Goal: Task Accomplishment & Management: Manage account settings

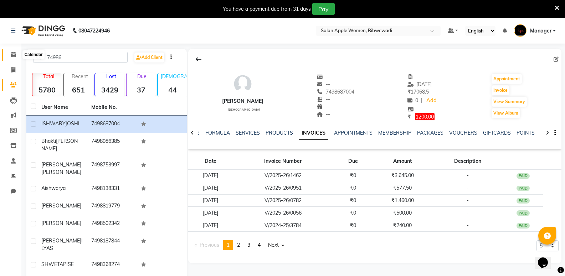
click at [11, 56] on icon at bounding box center [13, 54] width 5 height 5
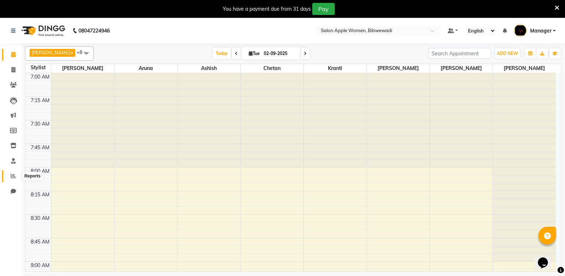
click at [17, 174] on span at bounding box center [13, 176] width 12 height 8
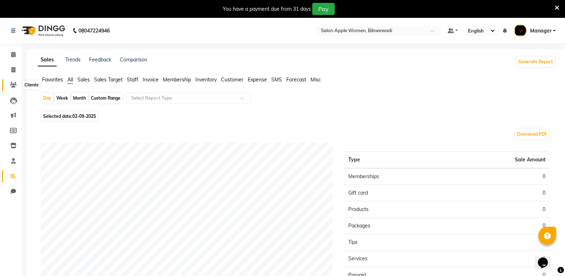
click at [12, 87] on icon at bounding box center [13, 84] width 7 height 5
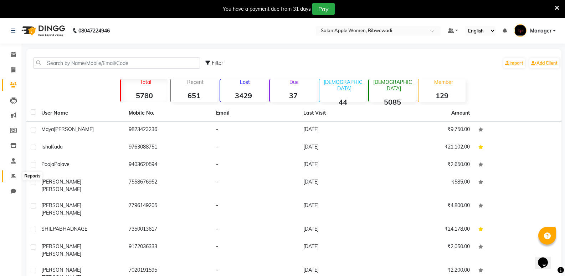
click at [8, 175] on span at bounding box center [13, 176] width 12 height 8
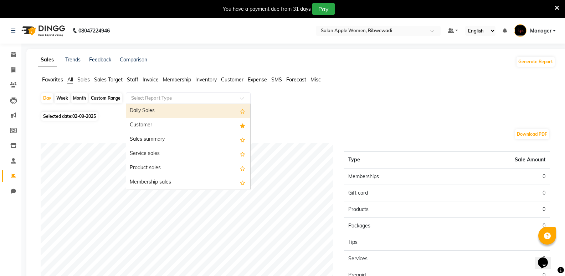
click at [143, 97] on input "text" at bounding box center [181, 97] width 103 height 7
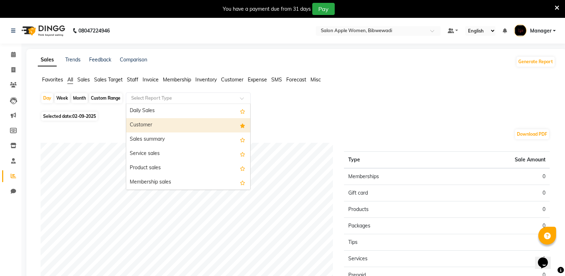
click at [83, 101] on div "Month" at bounding box center [79, 98] width 16 height 10
select select "9"
select select "2025"
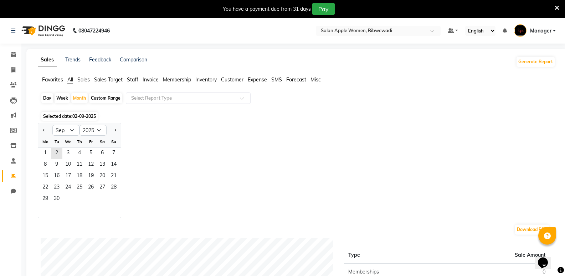
click at [66, 136] on div "We" at bounding box center [67, 141] width 11 height 11
click at [66, 135] on select "Jan Feb Mar Apr May Jun Jul Aug Sep Oct Nov Dec" at bounding box center [65, 130] width 27 height 11
select select "10"
click at [52, 125] on select "Jan Feb Mar Apr May Jun Jul Aug Sep Oct Nov Dec" at bounding box center [65, 130] width 27 height 11
click at [100, 127] on select "2015 2016 2017 2018 2019 2020 2021 2022 2023 2024 2025 2026 2027 2028 2029 2030…" at bounding box center [92, 130] width 27 height 11
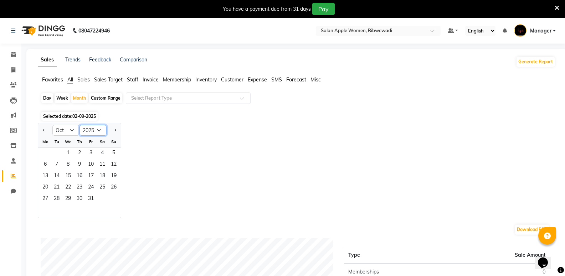
select select "2024"
click at [79, 125] on select "2015 2016 2017 2018 2019 2020 2021 2022 2023 2024 2025 2026 2027 2028 2029 2030…" at bounding box center [92, 130] width 27 height 11
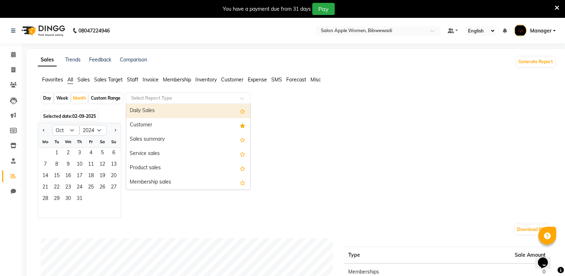
click at [145, 99] on input "text" at bounding box center [181, 97] width 103 height 7
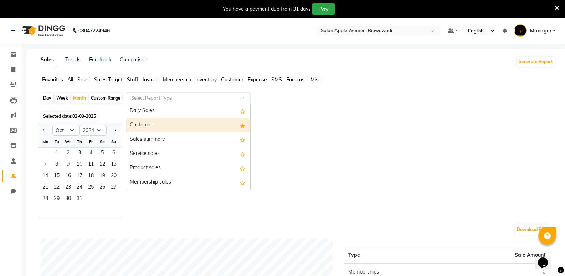
click at [150, 127] on div "Customer" at bounding box center [188, 125] width 124 height 14
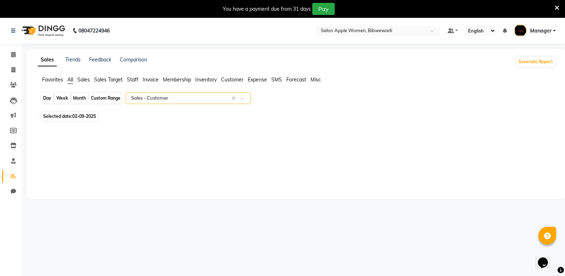
click at [78, 94] on div "Month" at bounding box center [79, 98] width 16 height 10
select select "9"
select select "2025"
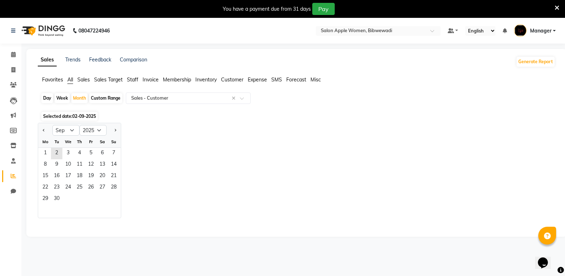
click at [38, 153] on app-reports "Favorites All Sales Sales Target Staff Invoice Membership Inventory Customer Ex…" at bounding box center [297, 152] width 526 height 153
click at [44, 152] on span "1" at bounding box center [45, 153] width 11 height 11
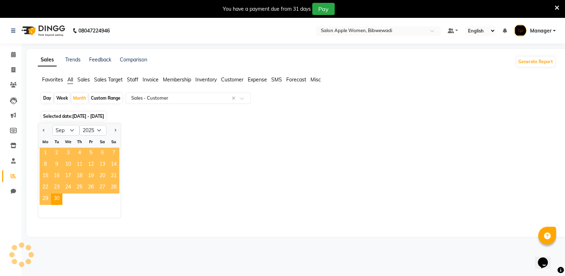
select select "full_report"
select select "csv"
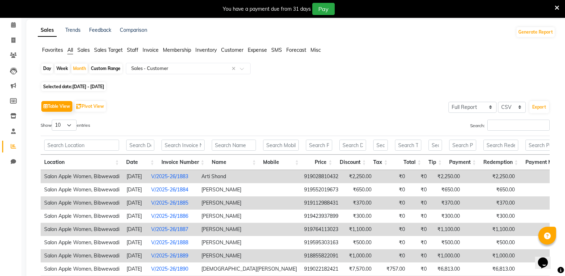
scroll to position [13, 0]
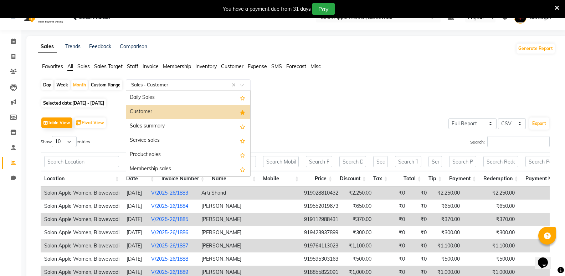
click at [150, 84] on input "text" at bounding box center [181, 84] width 103 height 7
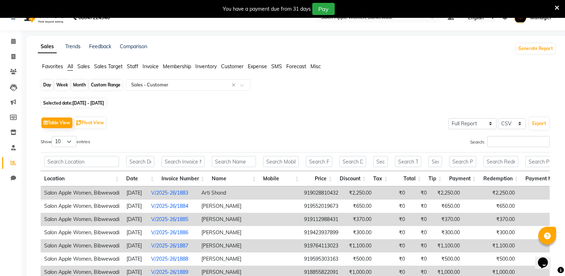
click at [73, 84] on div "Month" at bounding box center [79, 85] width 16 height 10
select select "9"
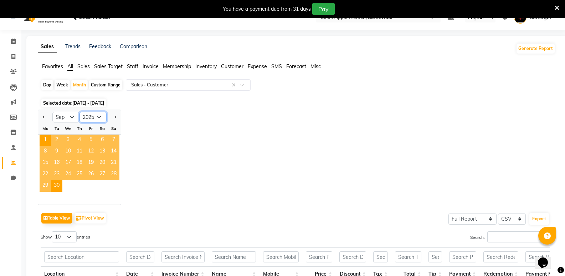
click at [93, 113] on select "2015 2016 2017 2018 2019 2020 2021 2022 2023 2024 2025 2026 2027 2028 2029 2030…" at bounding box center [92, 117] width 27 height 11
select select "2024"
click at [79, 112] on select "2015 2016 2017 2018 2019 2020 2021 2022 2023 2024 2025 2026 2027 2028 2029 2030…" at bounding box center [92, 117] width 27 height 11
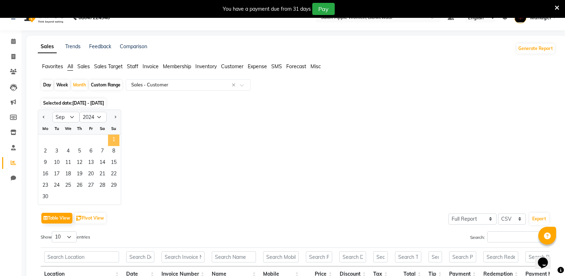
click at [111, 137] on span "1" at bounding box center [113, 139] width 11 height 11
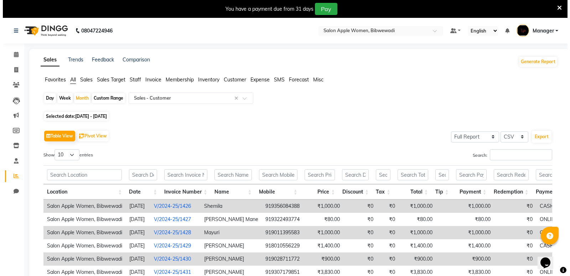
scroll to position [107, 0]
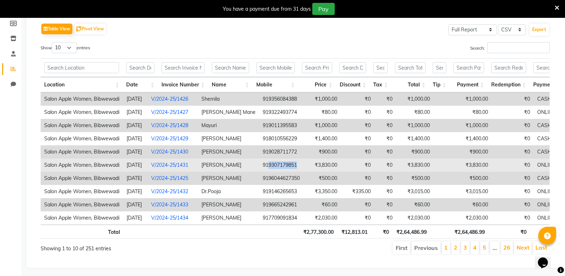
drag, startPoint x: 262, startPoint y: 165, endPoint x: 292, endPoint y: 166, distance: 29.6
click at [292, 166] on td "919307179851" at bounding box center [281, 164] width 44 height 13
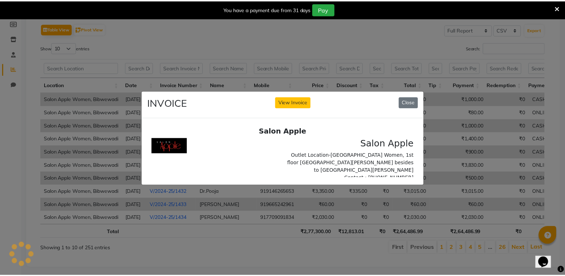
scroll to position [0, 0]
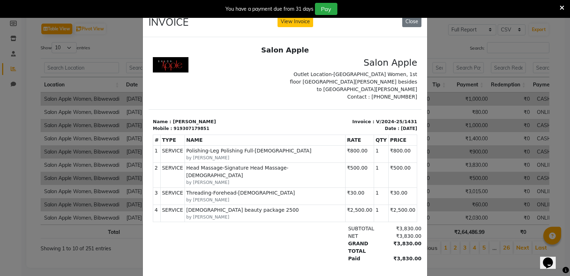
copy td "9307179851"
drag, startPoint x: 409, startPoint y: 24, endPoint x: 411, endPoint y: 15, distance: 9.2
click at [409, 23] on button "Close" at bounding box center [411, 21] width 19 height 11
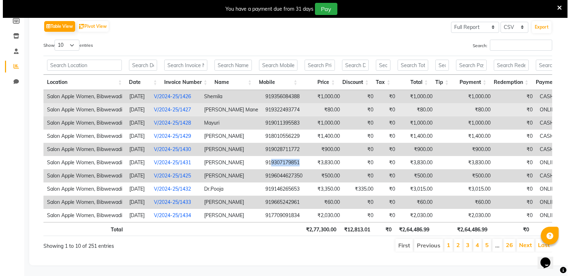
scroll to position [120, 0]
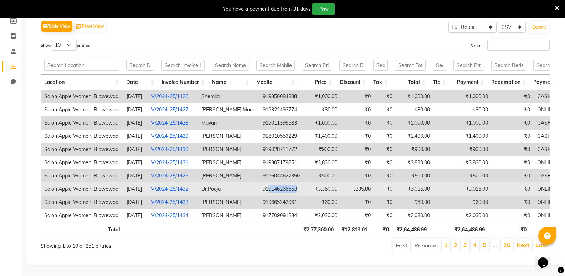
drag, startPoint x: 263, startPoint y: 177, endPoint x: 297, endPoint y: 176, distance: 33.5
click at [297, 182] on td "919146265653" at bounding box center [281, 188] width 44 height 13
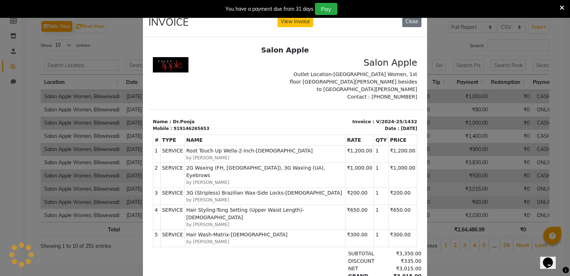
scroll to position [0, 0]
copy td "9146265653"
click at [417, 19] on button "Close" at bounding box center [411, 21] width 19 height 11
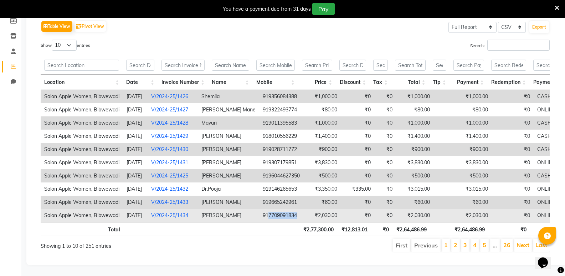
drag, startPoint x: 263, startPoint y: 206, endPoint x: 295, endPoint y: 205, distance: 32.1
click at [295, 209] on td "917709091834" at bounding box center [281, 215] width 44 height 13
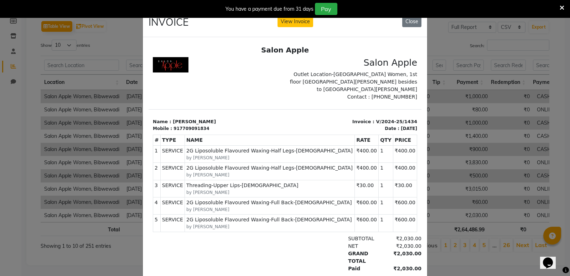
copy td "7709091834"
click at [406, 22] on button "Close" at bounding box center [411, 21] width 19 height 11
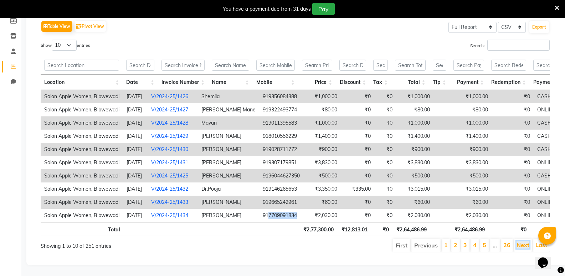
drag, startPoint x: 520, startPoint y: 240, endPoint x: 511, endPoint y: 232, distance: 12.1
click at [520, 241] on link "Next" at bounding box center [522, 244] width 13 height 7
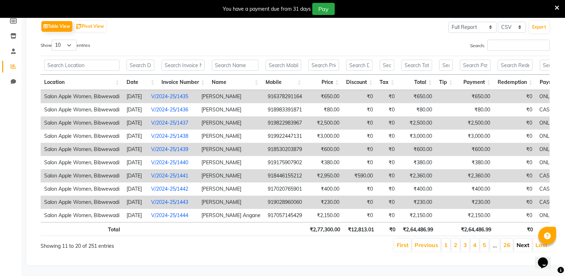
click at [518, 241] on link "Next" at bounding box center [522, 244] width 13 height 7
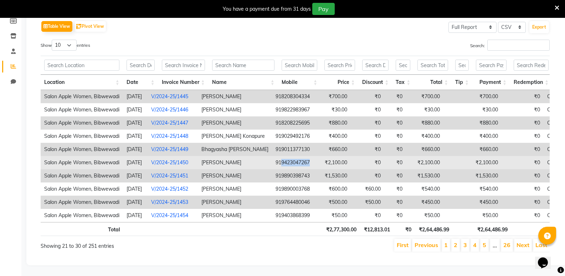
drag, startPoint x: 289, startPoint y: 151, endPoint x: 326, endPoint y: 151, distance: 36.7
click at [326, 156] on tr "Salon Apple Women, Bibwewadi 2024-09-04 V/2024-25/1450 Sharmila Navgire 9194230…" at bounding box center [317, 162] width 552 height 13
copy td "9423047267"
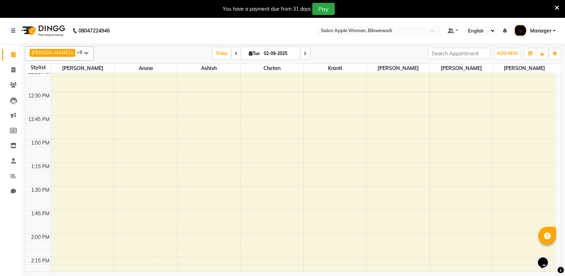
scroll to position [499, 0]
click at [324, 140] on div "7:00 AM 7:15 AM 7:30 AM 7:45 AM 8:00 AM 8:15 AM 8:30 AM 8:45 AM 9:00 AM 9:15 AM…" at bounding box center [290, 279] width 530 height 1411
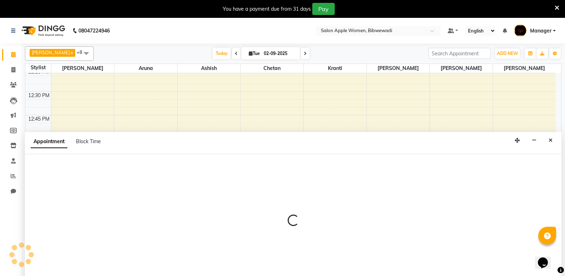
scroll to position [18, 0]
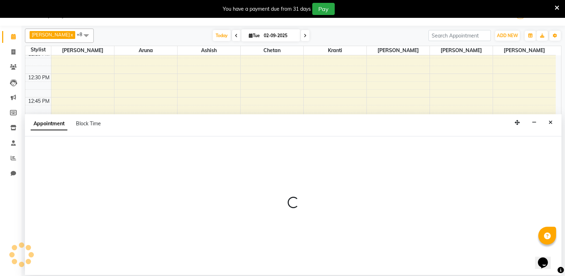
select select "33227"
select select "tentative"
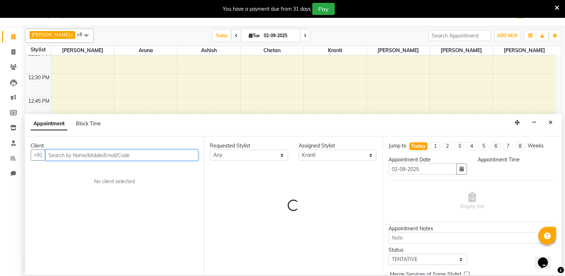
select select "780"
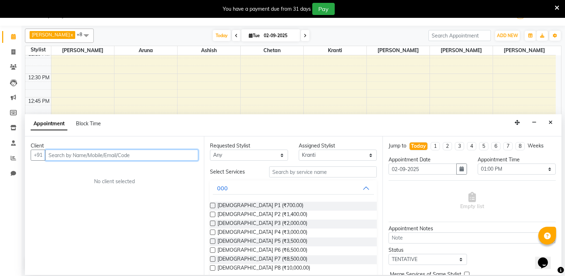
click at [115, 154] on input "text" at bounding box center [121, 154] width 153 height 11
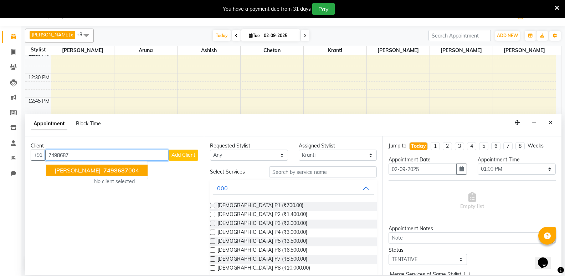
click at [109, 175] on button "[PERSON_NAME] 7498687 004" at bounding box center [97, 169] width 102 height 11
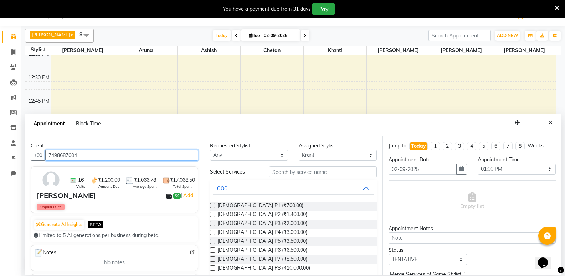
type input "7498687004"
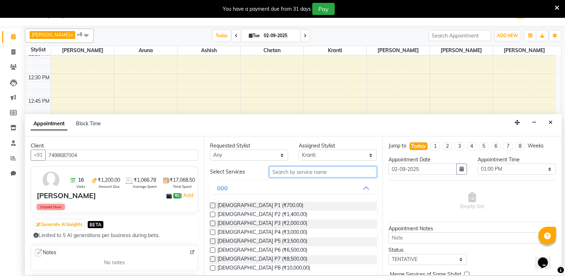
click at [307, 175] on input "text" at bounding box center [323, 171] width 108 height 11
type input "7"
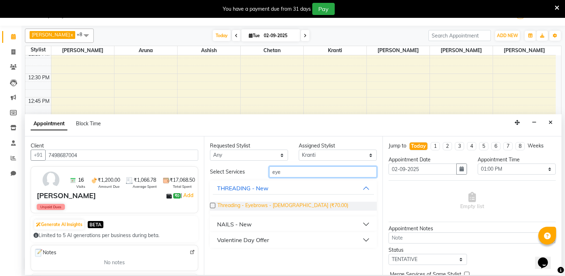
type input "eye"
click at [299, 203] on span "Threading - Eyebrows - [DEMOGRAPHIC_DATA] (₹70.00)" at bounding box center [282, 205] width 131 height 9
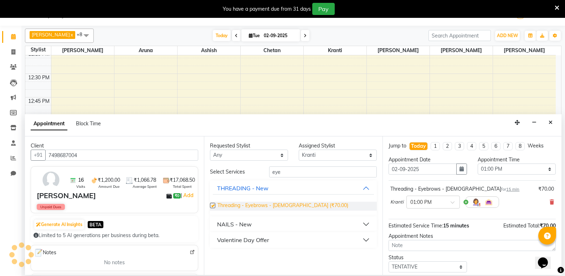
checkbox input "false"
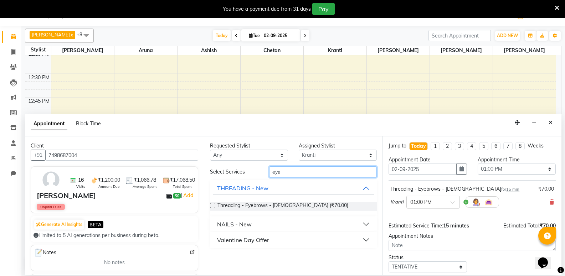
drag, startPoint x: 290, startPoint y: 171, endPoint x: 230, endPoint y: 175, distance: 60.0
click at [230, 175] on div "Select Services eye" at bounding box center [294, 171] width 178 height 11
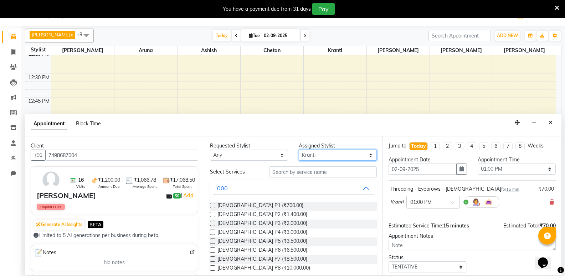
click at [320, 155] on select "Select [PERSON_NAME] Aruna [PERSON_NAME] Chetan Kranti [PERSON_NAME] [PERSON_NA…" at bounding box center [338, 154] width 78 height 11
select select "11608"
click at [299, 149] on select "Select [PERSON_NAME] Aruna [PERSON_NAME] Chetan Kranti [PERSON_NAME] [PERSON_NA…" at bounding box center [338, 154] width 78 height 11
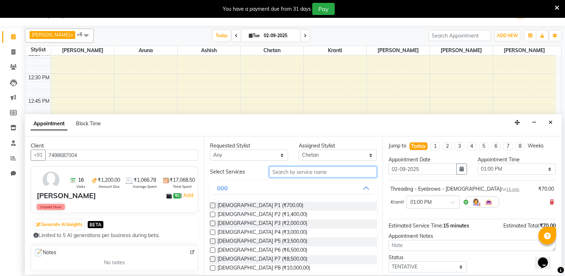
click at [300, 170] on input "text" at bounding box center [323, 171] width 108 height 11
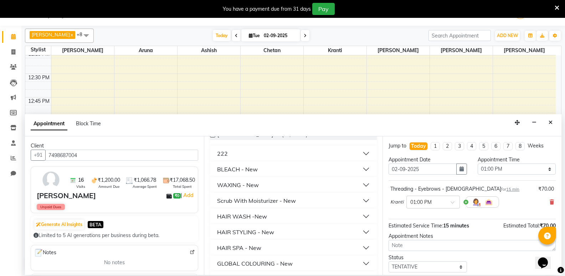
scroll to position [71, 0]
type input "350"
click at [258, 215] on div "HAIR WASH -New" at bounding box center [242, 215] width 50 height 9
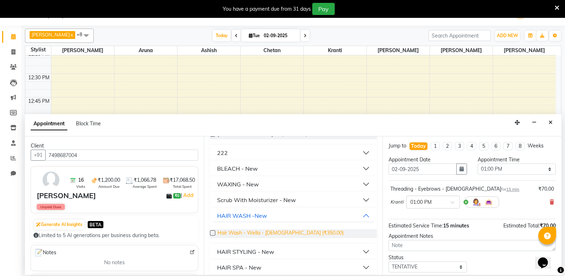
click at [258, 233] on span "Hair Wash - Wella - [DEMOGRAPHIC_DATA] (₹350.00)" at bounding box center [280, 233] width 126 height 9
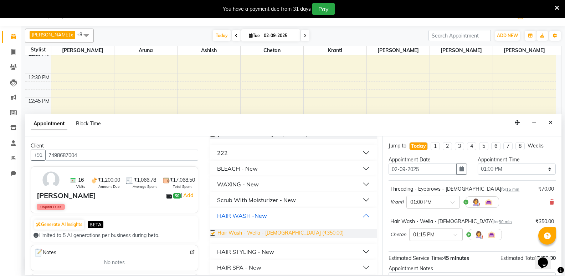
checkbox input "false"
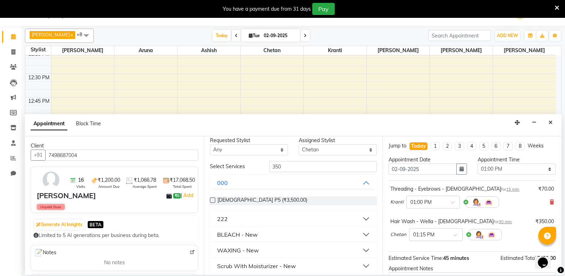
scroll to position [0, 0]
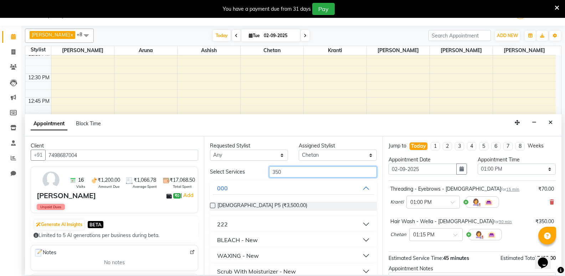
click at [283, 170] on input "350" at bounding box center [323, 171] width 108 height 11
type input "300"
click at [338, 193] on button "000" at bounding box center [293, 187] width 161 height 13
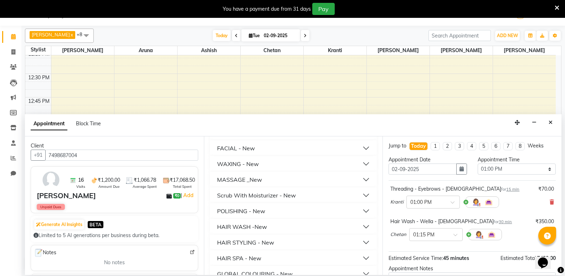
scroll to position [107, 0]
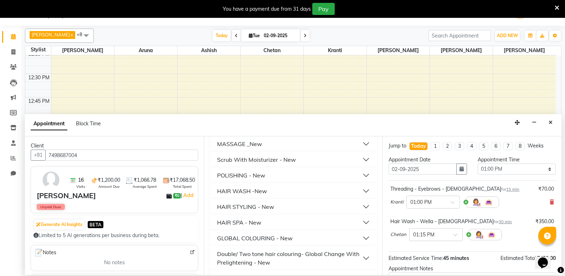
click at [272, 206] on div "HAIR STYLING - New" at bounding box center [245, 206] width 57 height 9
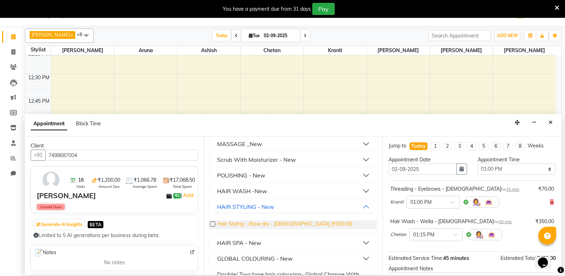
click at [270, 222] on span "Hair Styling - Blow dry - [DEMOGRAPHIC_DATA] (₹300.00)" at bounding box center [284, 224] width 135 height 9
checkbox input "false"
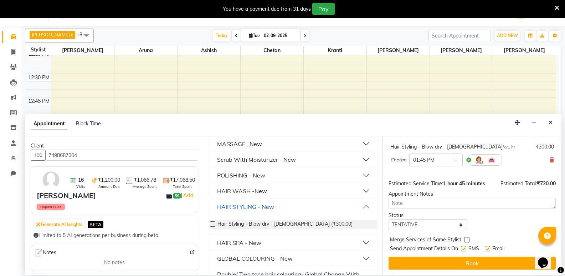
scroll to position [107, 0]
click at [482, 267] on button "Book" at bounding box center [471, 262] width 167 height 13
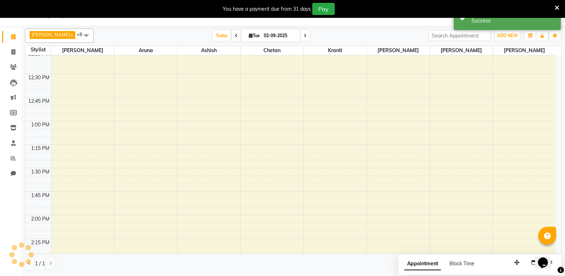
scroll to position [0, 0]
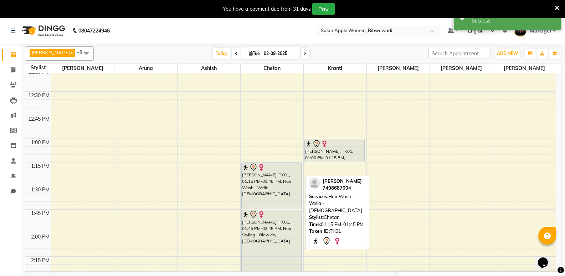
click at [249, 205] on div "[PERSON_NAME], TK01, 01:15 PM-01:45 PM, Hair Wash - Wella - [DEMOGRAPHIC_DATA]" at bounding box center [272, 186] width 60 height 46
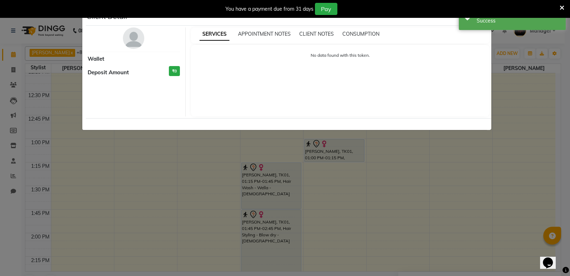
select select "7"
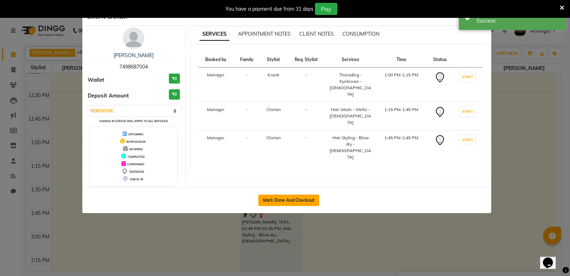
click at [289, 199] on button "Mark Done And Checkout" at bounding box center [288, 199] width 61 height 11
select select "101"
select select "service"
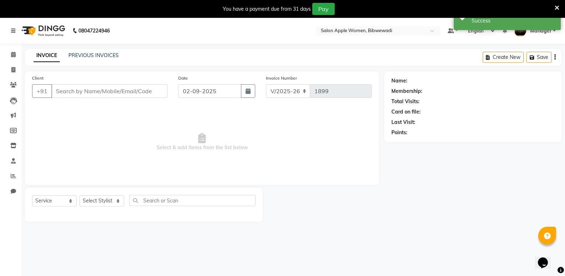
type input "7498687004"
select select "33227"
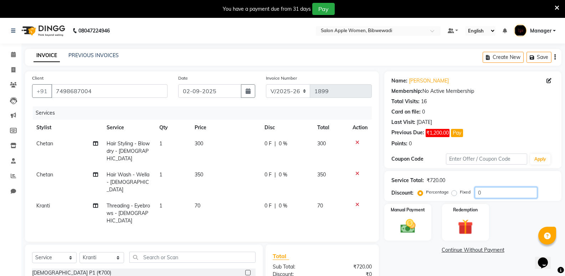
drag, startPoint x: 481, startPoint y: 191, endPoint x: 476, endPoint y: 192, distance: 5.1
click at [476, 192] on input "0" at bounding box center [506, 192] width 62 height 11
type input "20"
click at [213, 197] on td "70" at bounding box center [225, 212] width 70 height 31
select select "33227"
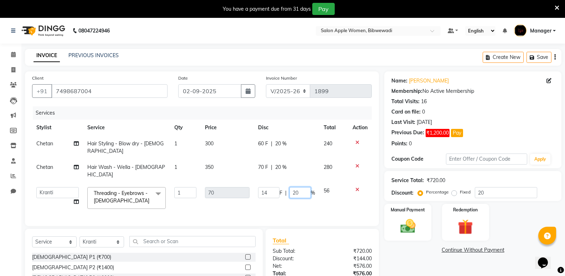
drag, startPoint x: 296, startPoint y: 177, endPoint x: 283, endPoint y: 177, distance: 12.9
click at [283, 187] on div "14 F | 20 %" at bounding box center [286, 192] width 57 height 11
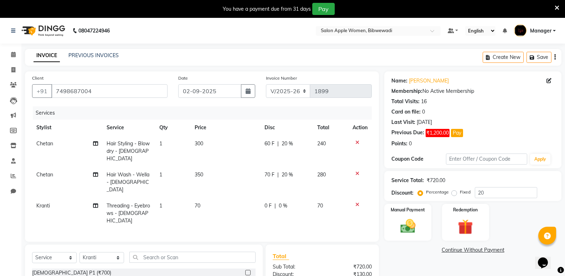
click at [318, 141] on tr "Chetan Hair Styling - Blow dry - [DEMOGRAPHIC_DATA] 1 300 60 F | 20 % 240" at bounding box center [202, 150] width 340 height 31
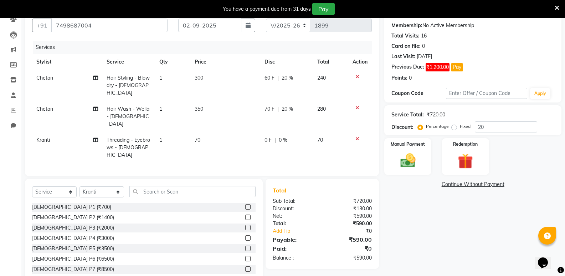
scroll to position [67, 0]
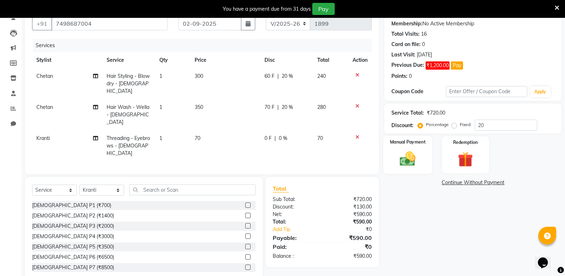
click at [419, 151] on img at bounding box center [407, 158] width 25 height 18
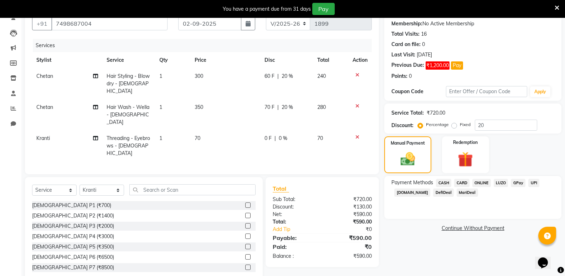
drag, startPoint x: 449, startPoint y: 181, endPoint x: 452, endPoint y: 198, distance: 16.5
click at [449, 181] on span "CASH" at bounding box center [443, 183] width 15 height 8
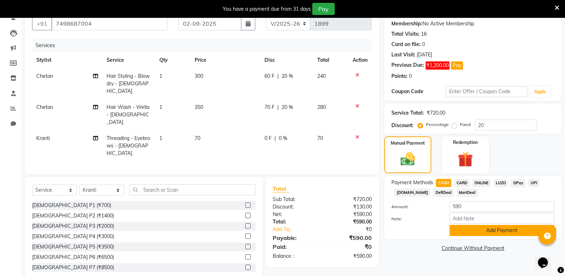
click at [475, 230] on button "Add Payment" at bounding box center [501, 230] width 105 height 11
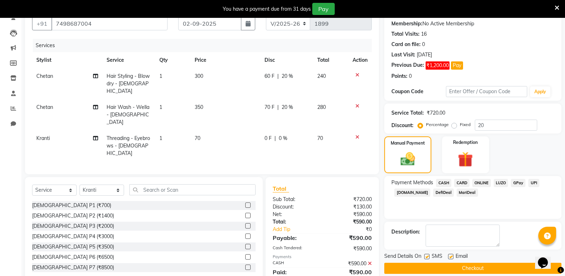
click at [477, 267] on button "Checkout" at bounding box center [472, 267] width 177 height 11
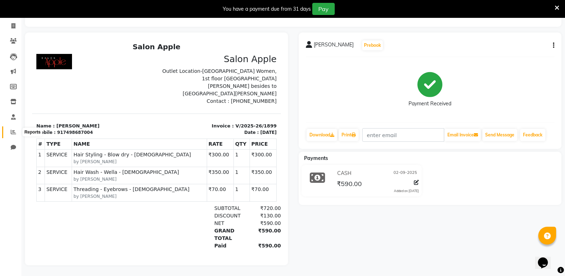
click at [14, 129] on icon at bounding box center [13, 131] width 5 height 5
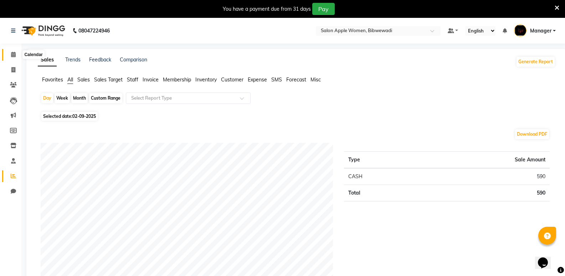
click at [12, 55] on icon at bounding box center [13, 54] width 5 height 5
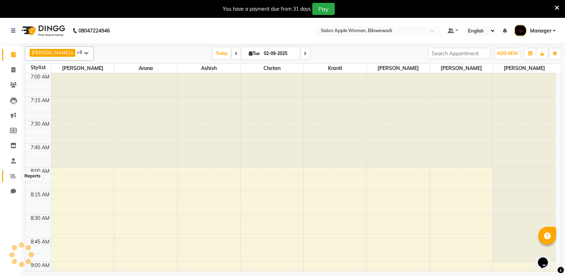
click at [15, 174] on icon at bounding box center [13, 175] width 5 height 5
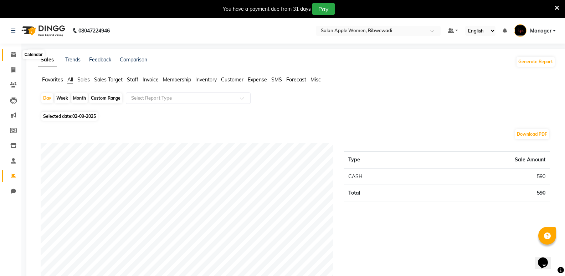
click at [14, 55] on icon at bounding box center [13, 54] width 5 height 5
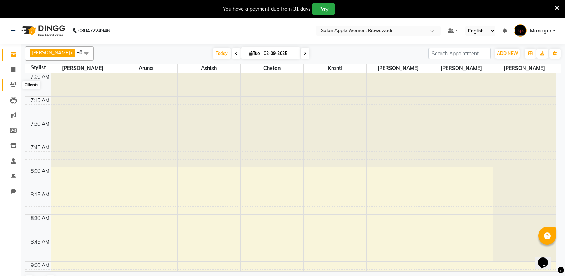
click at [17, 85] on span at bounding box center [13, 85] width 12 height 8
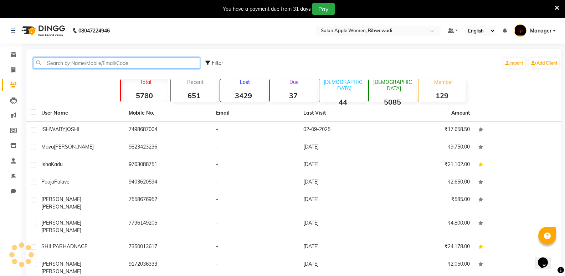
click at [80, 65] on input "text" at bounding box center [116, 62] width 167 height 11
paste input "9307179851"
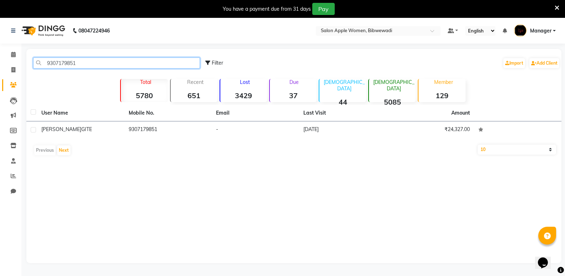
type input "9307179851"
drag, startPoint x: 96, startPoint y: 60, endPoint x: 8, endPoint y: 67, distance: 88.0
click at [8, 67] on app-home "08047224946 Select Location × Salon Apple Women, Bibwewadi Default Panel My Pan…" at bounding box center [282, 146] width 565 height 256
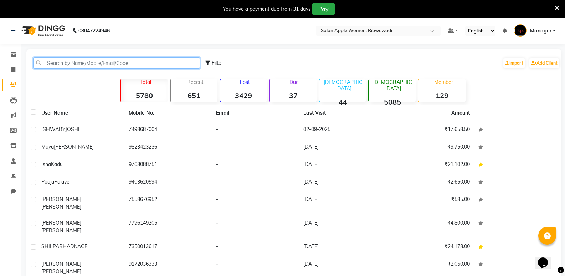
paste input "9146265653"
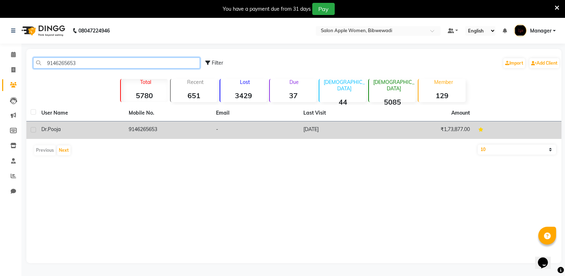
type input "9146265653"
click at [103, 129] on div "Dr.Pooja" at bounding box center [80, 128] width 79 height 7
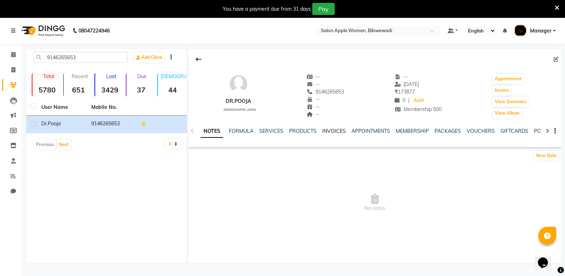
click at [343, 132] on link "INVOICES" at bounding box center [334, 131] width 24 height 6
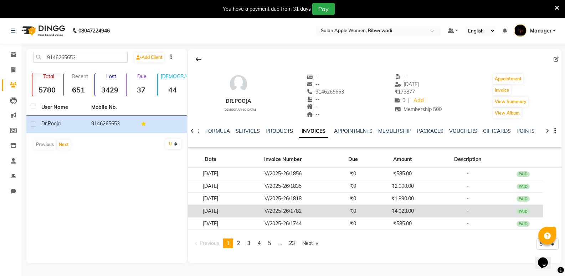
click at [372, 210] on td "₹0" at bounding box center [353, 211] width 40 height 12
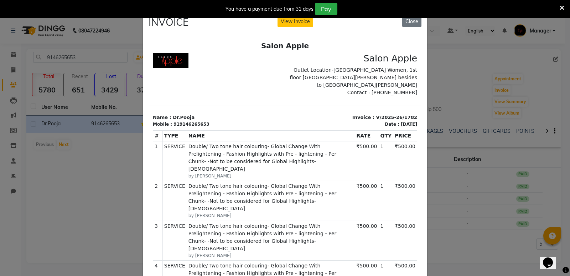
scroll to position [6, 0]
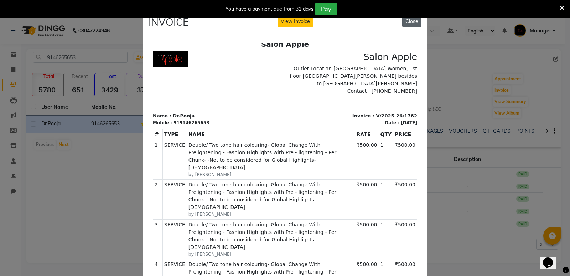
drag, startPoint x: 406, startPoint y: 20, endPoint x: 266, endPoint y: 10, distance: 140.5
click at [406, 20] on button "Close" at bounding box center [411, 21] width 19 height 11
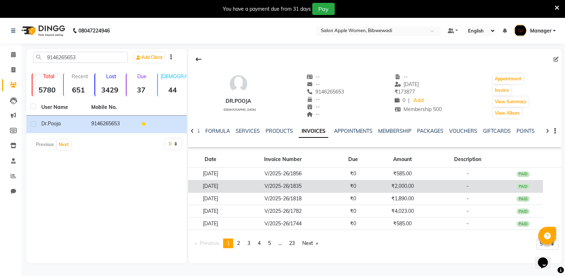
click at [233, 183] on td "[DATE]" at bounding box center [210, 186] width 45 height 12
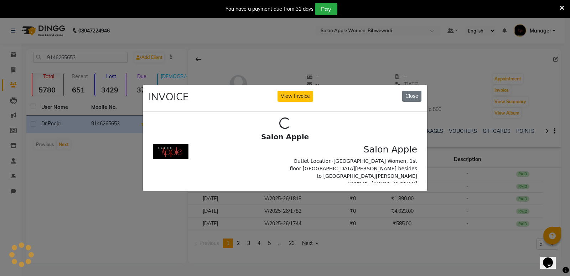
scroll to position [0, 0]
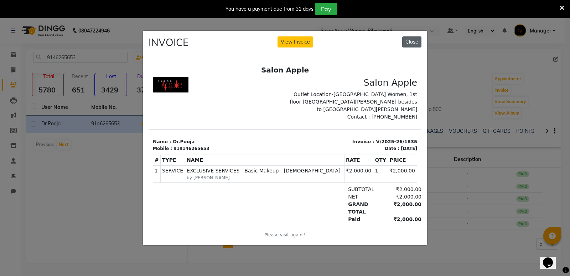
click at [412, 37] on button "Close" at bounding box center [411, 41] width 19 height 11
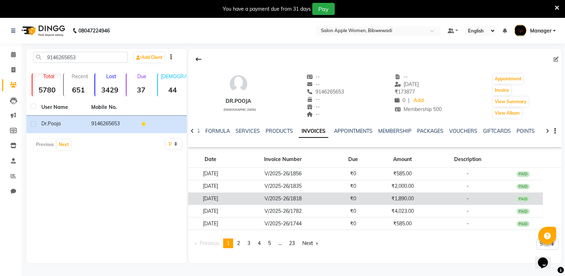
click at [410, 195] on td "₹1,890.00" at bounding box center [402, 198] width 59 height 12
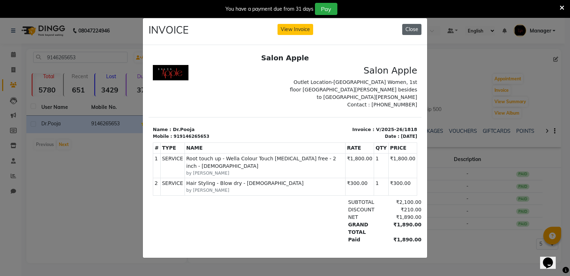
click at [421, 24] on button "Close" at bounding box center [411, 29] width 19 height 11
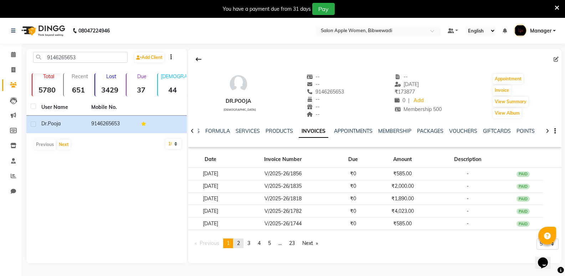
click at [240, 243] on span "2" at bounding box center [238, 243] width 3 height 6
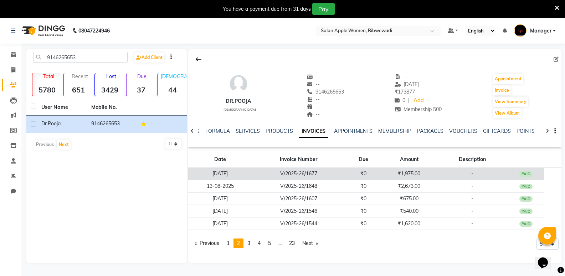
click at [265, 176] on td "V/2025-26/1677" at bounding box center [298, 174] width 93 height 12
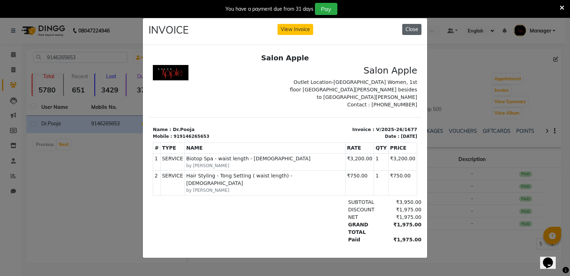
click at [416, 24] on button "Close" at bounding box center [411, 29] width 19 height 11
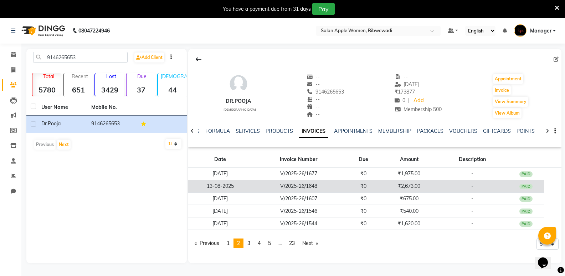
click at [394, 184] on td "₹2,673.00" at bounding box center [409, 186] width 55 height 12
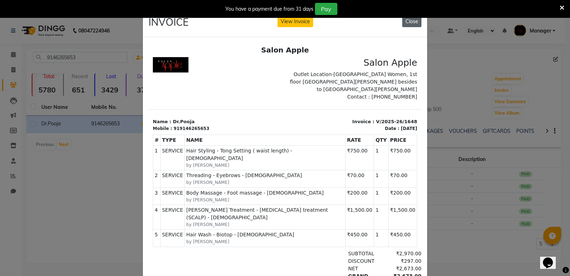
click at [408, 24] on button "Close" at bounding box center [411, 21] width 19 height 11
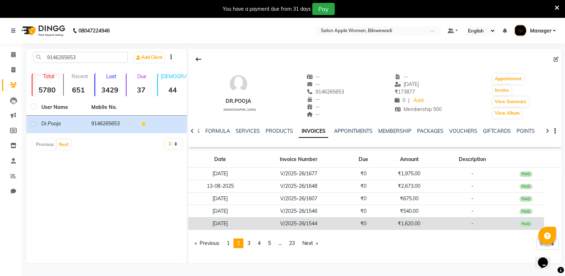
click at [391, 221] on td "₹1,620.00" at bounding box center [409, 223] width 55 height 12
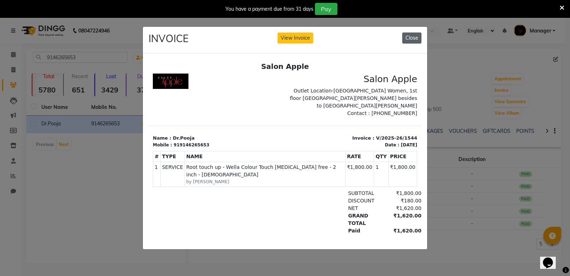
drag, startPoint x: 415, startPoint y: 37, endPoint x: 262, endPoint y: 0, distance: 157.3
click at [415, 37] on button "Close" at bounding box center [411, 37] width 19 height 11
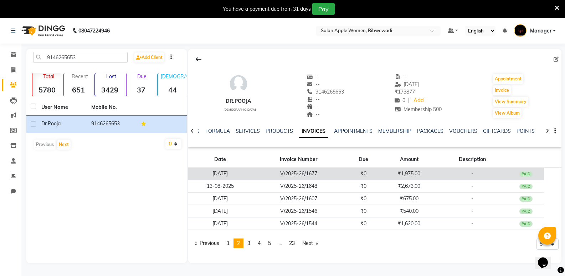
click at [272, 173] on td "V/2025-26/1677" at bounding box center [298, 174] width 93 height 12
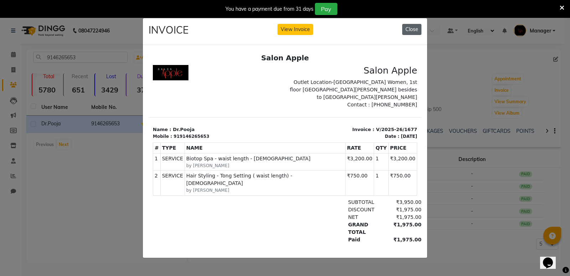
click at [415, 27] on button "Close" at bounding box center [411, 29] width 19 height 11
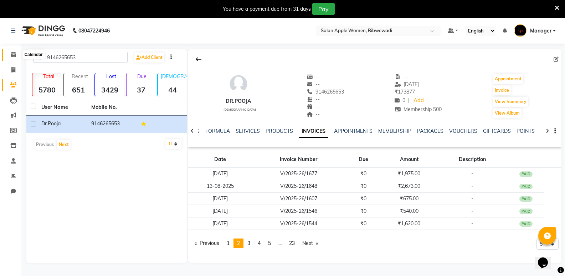
click at [14, 55] on icon at bounding box center [13, 54] width 5 height 5
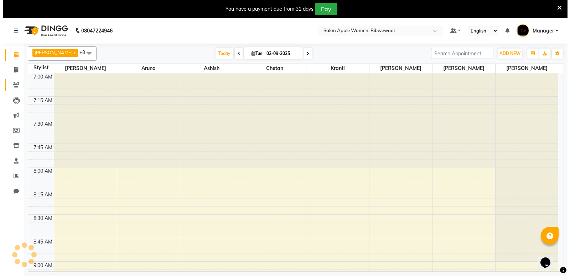
scroll to position [847, 0]
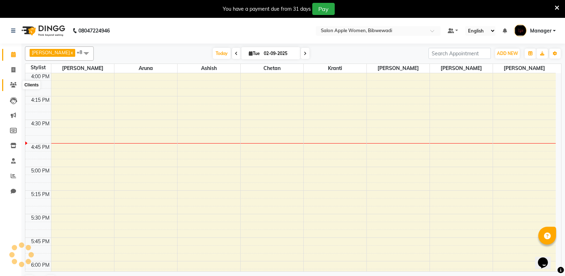
click at [12, 86] on icon at bounding box center [13, 84] width 7 height 5
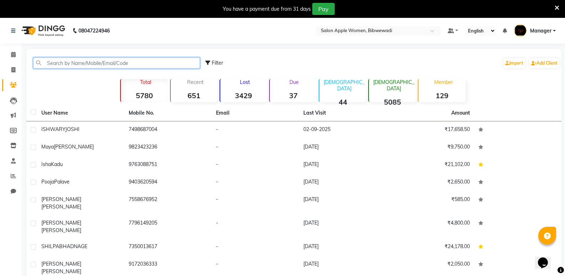
drag, startPoint x: 83, startPoint y: 65, endPoint x: 82, endPoint y: 59, distance: 5.7
click at [82, 65] on input "text" at bounding box center [116, 62] width 167 height 11
paste input "7709091834"
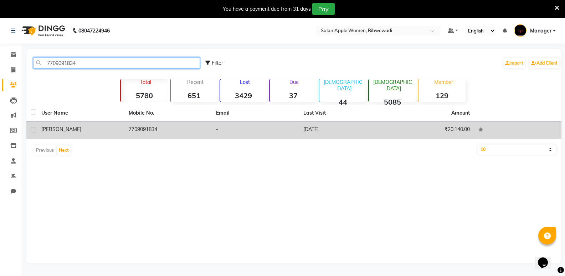
type input "7709091834"
click at [128, 123] on td "7709091834" at bounding box center [167, 129] width 87 height 17
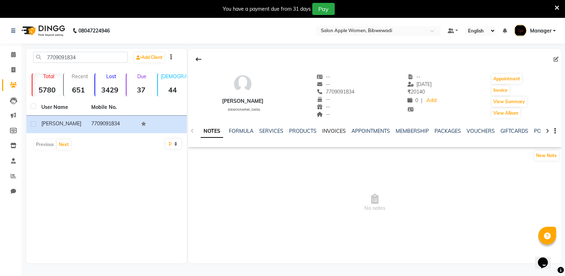
click at [331, 132] on link "INVOICES" at bounding box center [334, 131] width 24 height 6
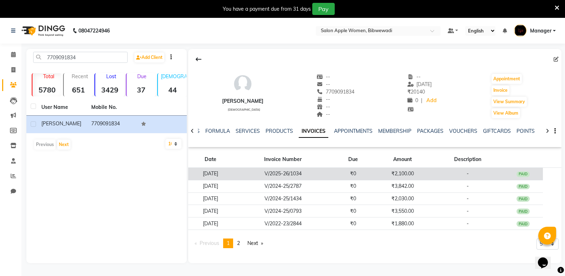
click at [333, 176] on td "V/2025-26/1034" at bounding box center [283, 174] width 101 height 12
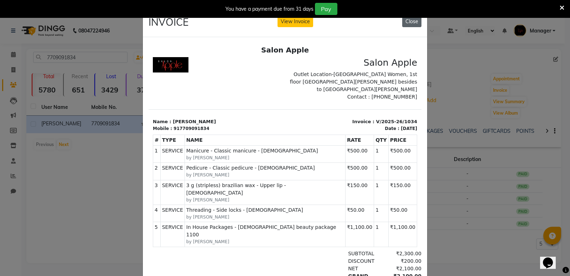
click at [410, 18] on button "Close" at bounding box center [411, 21] width 19 height 11
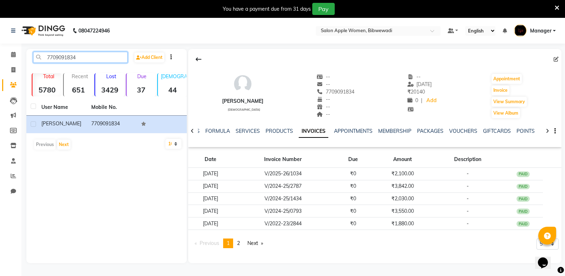
drag, startPoint x: 83, startPoint y: 58, endPoint x: 30, endPoint y: 58, distance: 53.1
click at [30, 58] on div "7709091834" at bounding box center [80, 57] width 105 height 11
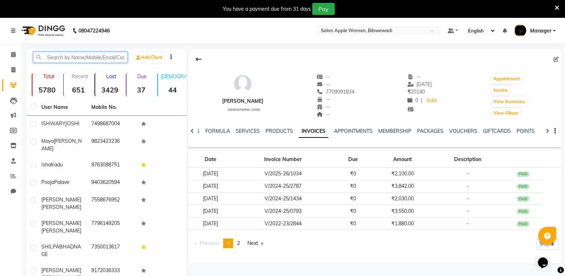
paste input "9423047267"
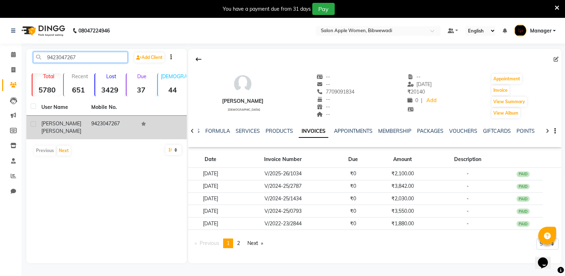
type input "9423047267"
click at [66, 126] on span "[PERSON_NAME]" at bounding box center [61, 123] width 40 height 6
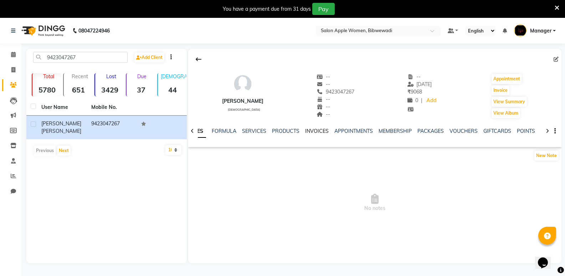
click at [311, 130] on link "INVOICES" at bounding box center [317, 131] width 24 height 6
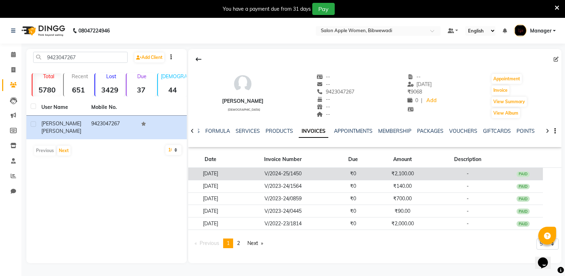
click at [346, 170] on td "₹0" at bounding box center [353, 174] width 40 height 12
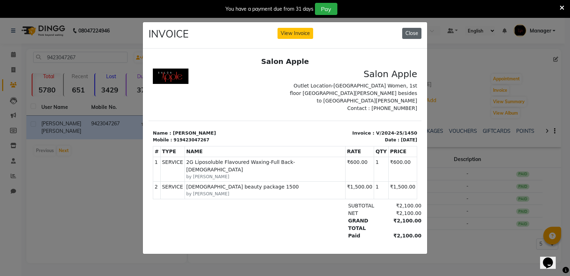
click at [413, 28] on button "Close" at bounding box center [411, 33] width 19 height 11
